Goal: Register for event/course

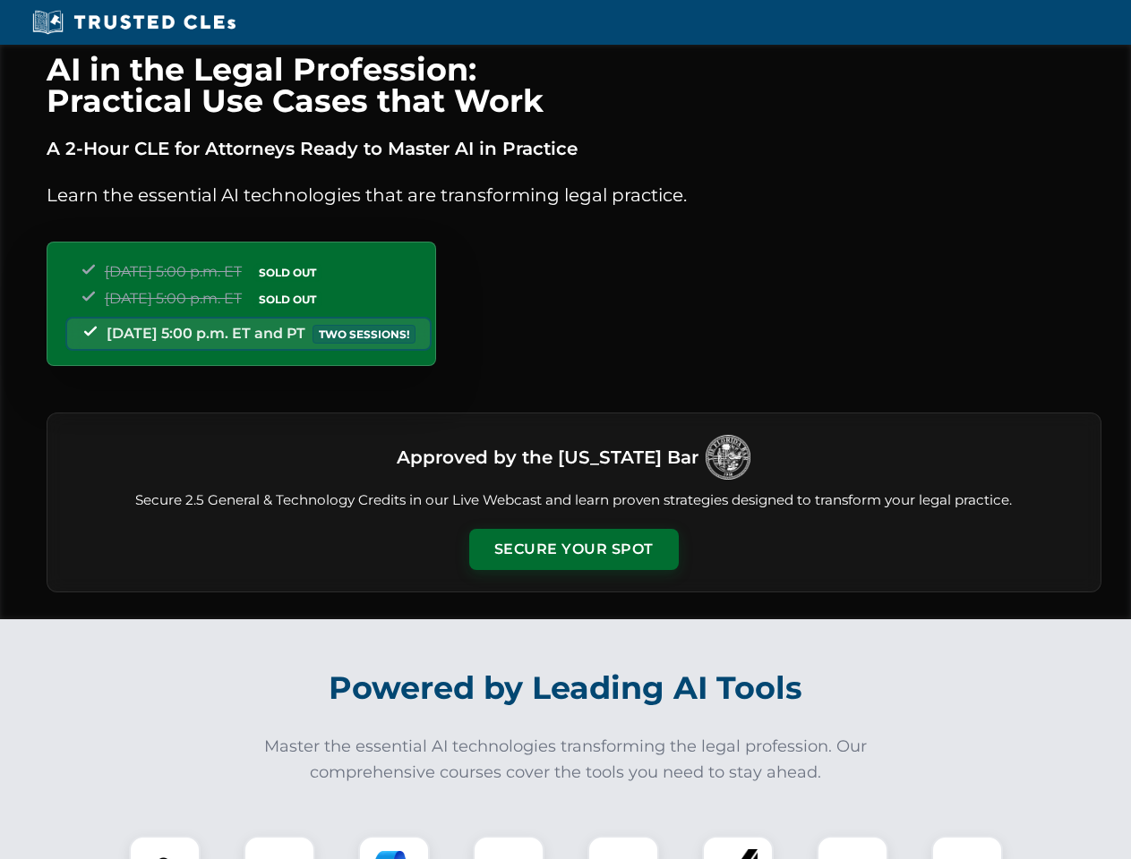
click at [573, 550] on button "Secure Your Spot" at bounding box center [573, 549] width 209 height 41
click at [165, 848] on img at bounding box center [165, 872] width 52 height 52
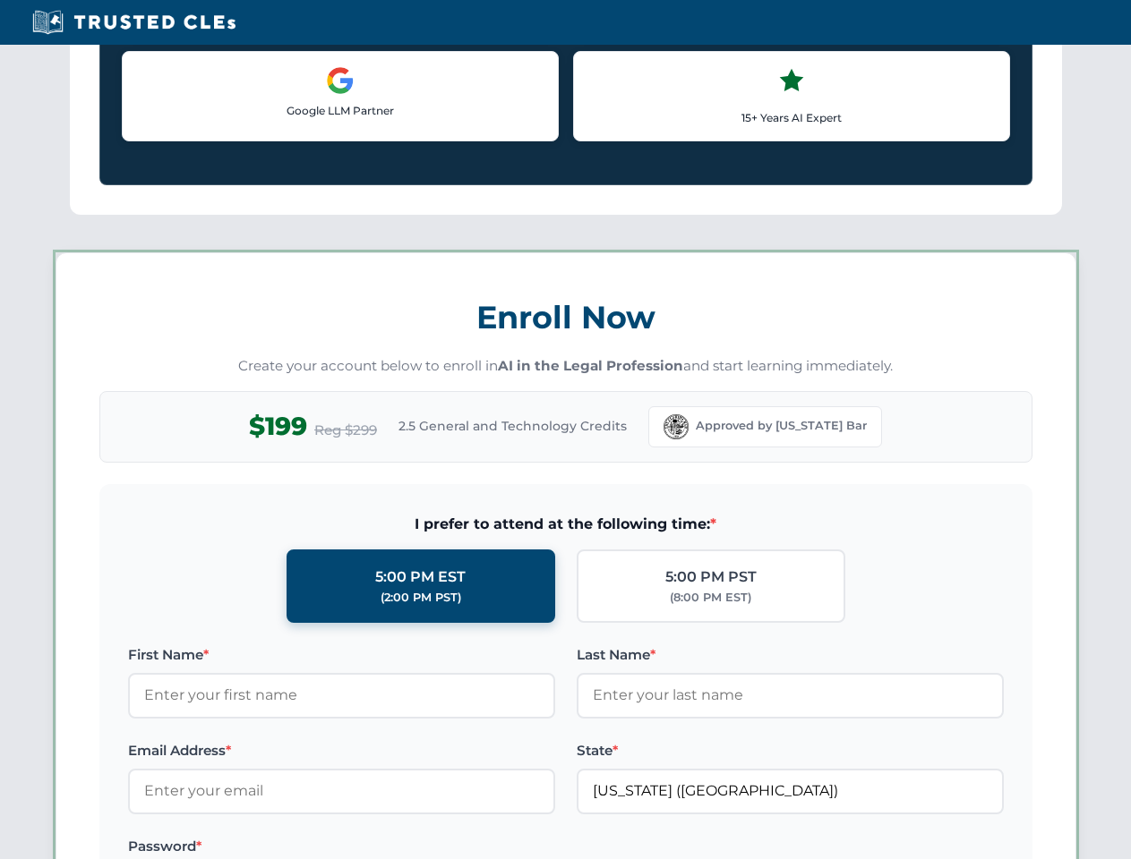
click at [508, 848] on label "Password *" at bounding box center [341, 846] width 427 height 21
click at [623, 848] on label at bounding box center [789, 846] width 427 height 21
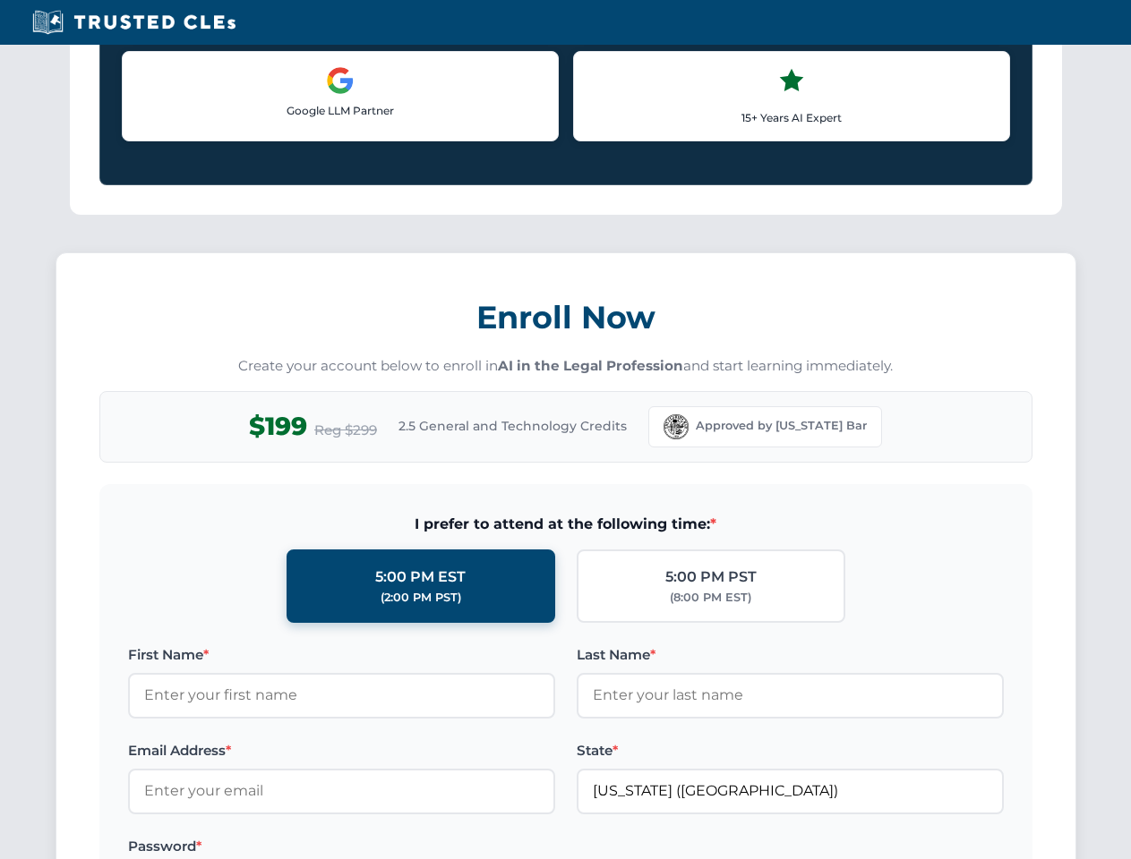
click at [738, 848] on div "AI in the Legal Profession: Practical Use Cases that Work A 2-Hour CLE for Atto…" at bounding box center [565, 839] width 1131 height 4188
